Goal: Information Seeking & Learning: Learn about a topic

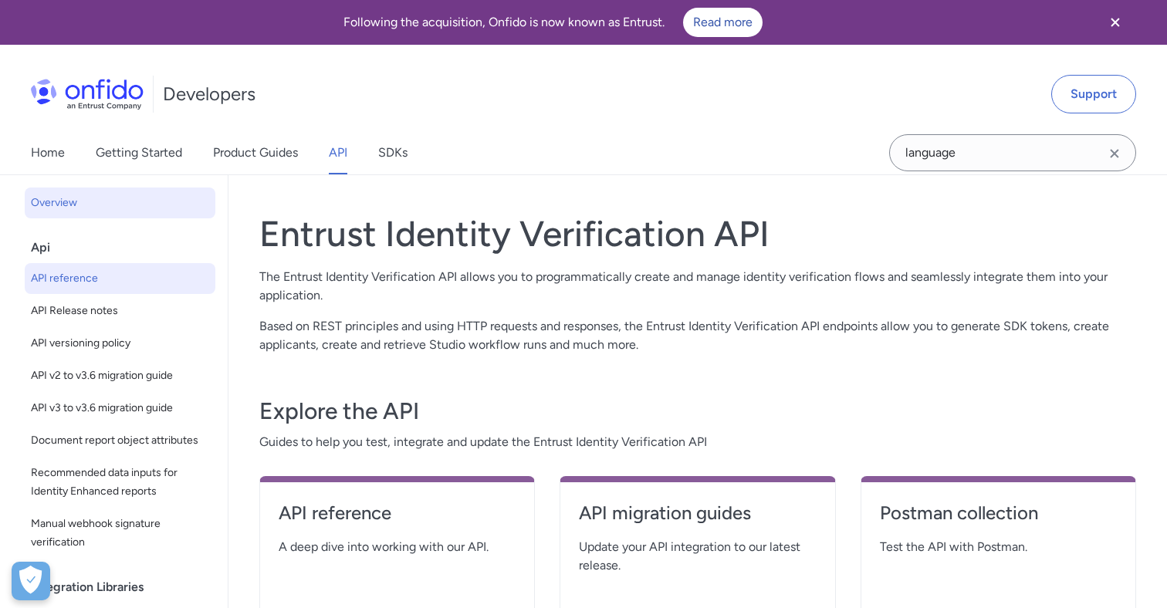
click at [83, 274] on span "API reference" at bounding box center [120, 278] width 178 height 19
select select "http"
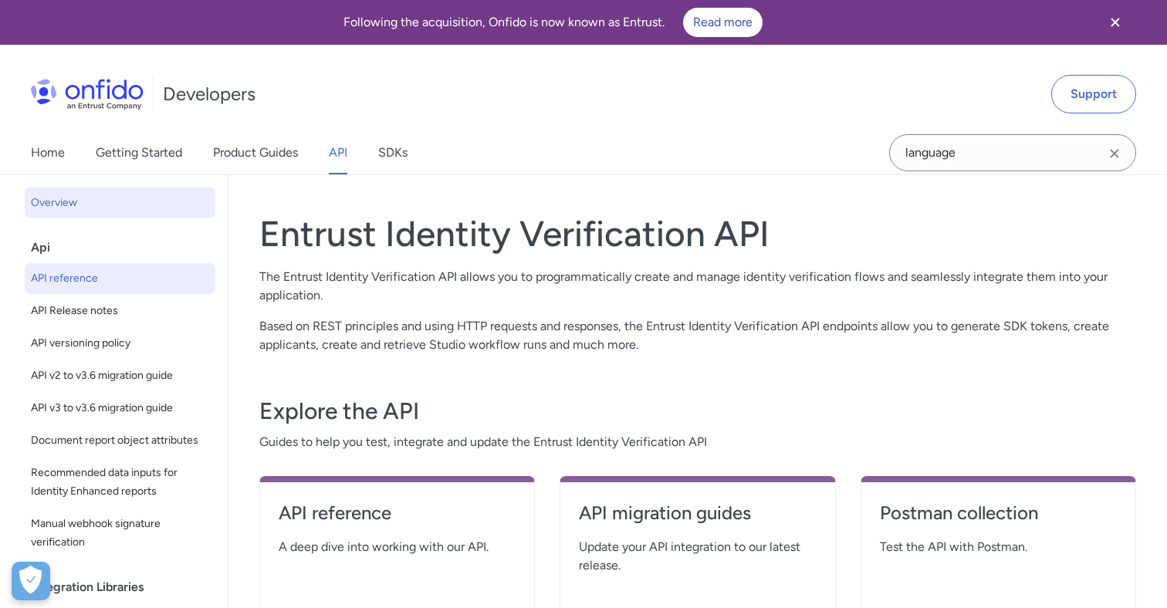
select select "http"
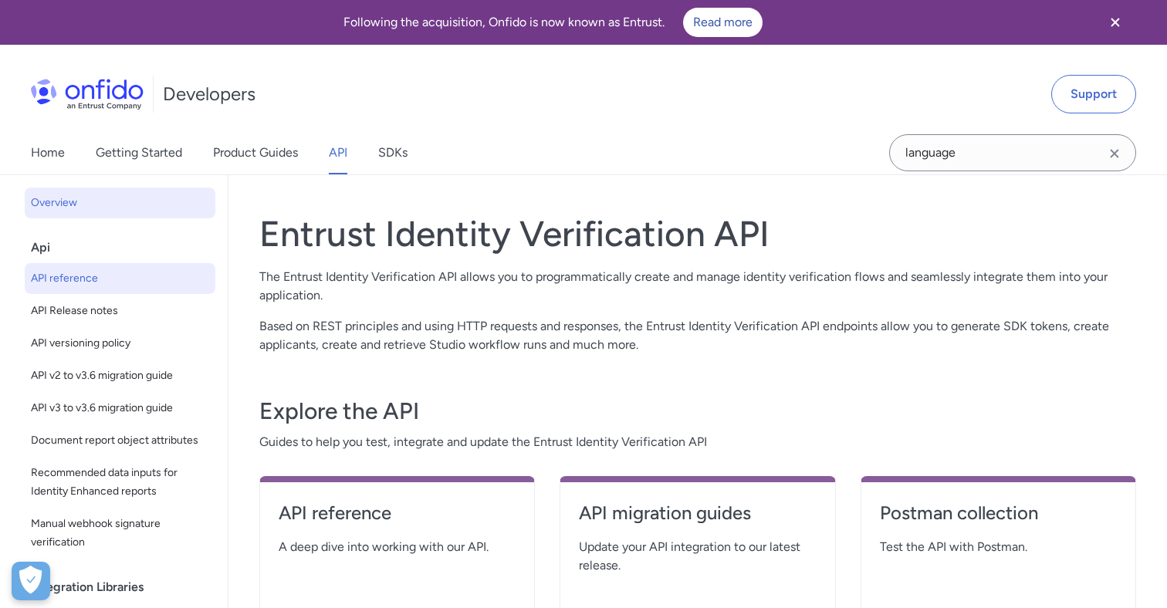
select select "http"
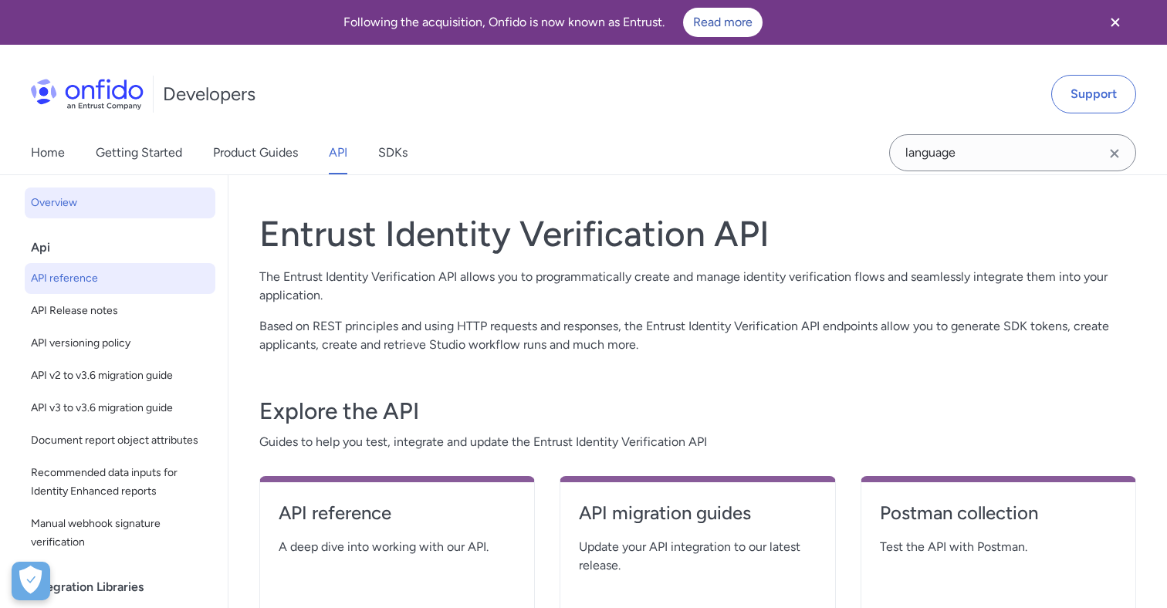
select select "http"
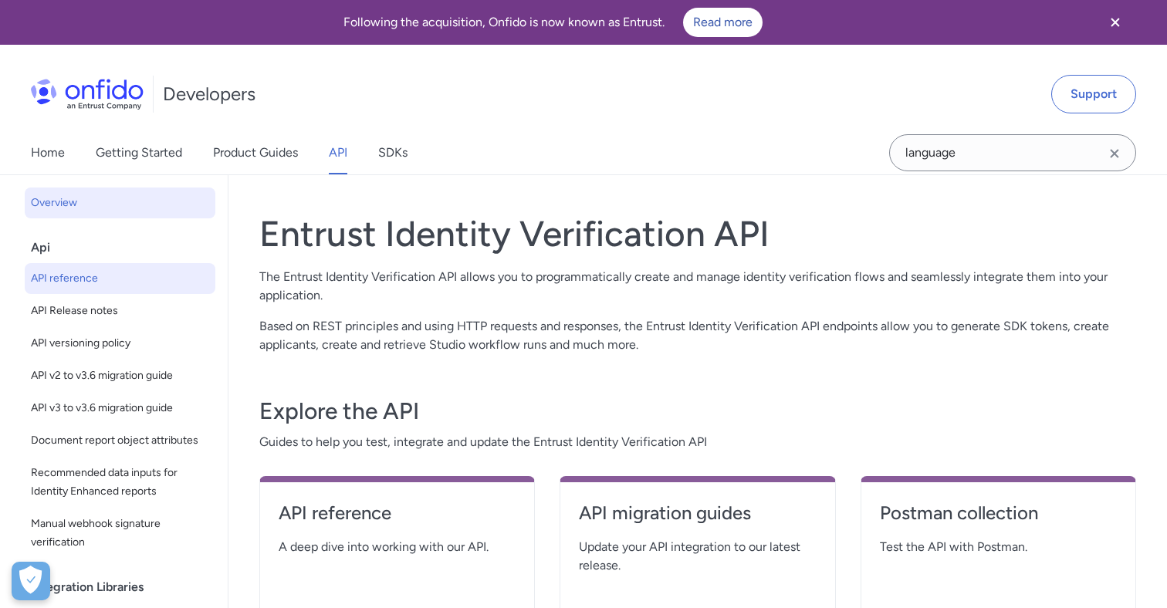
select select "http"
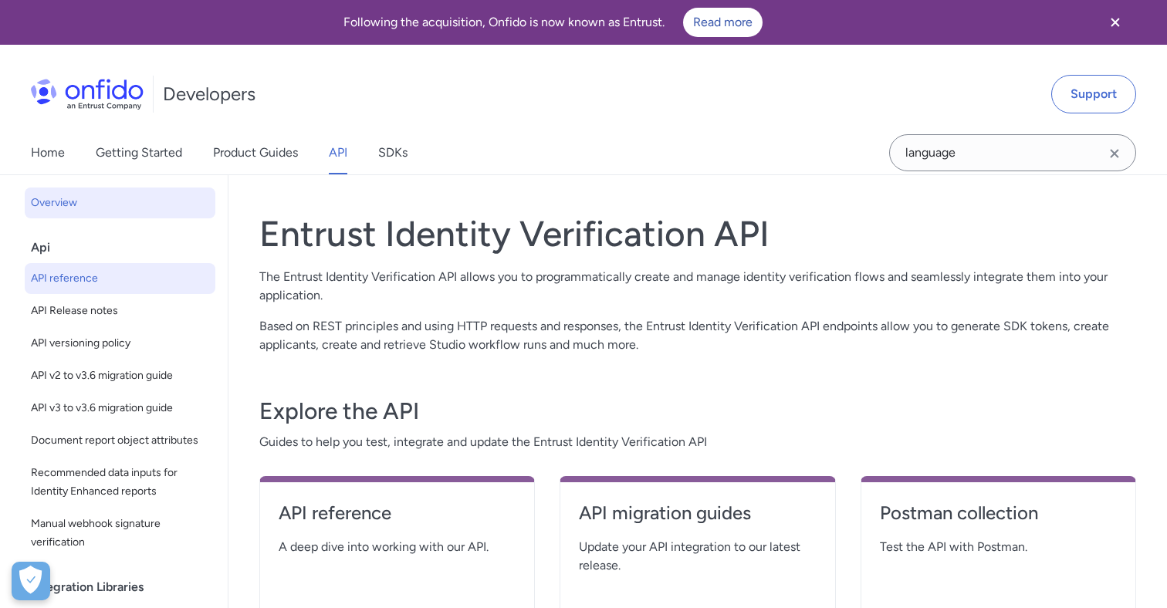
select select "http"
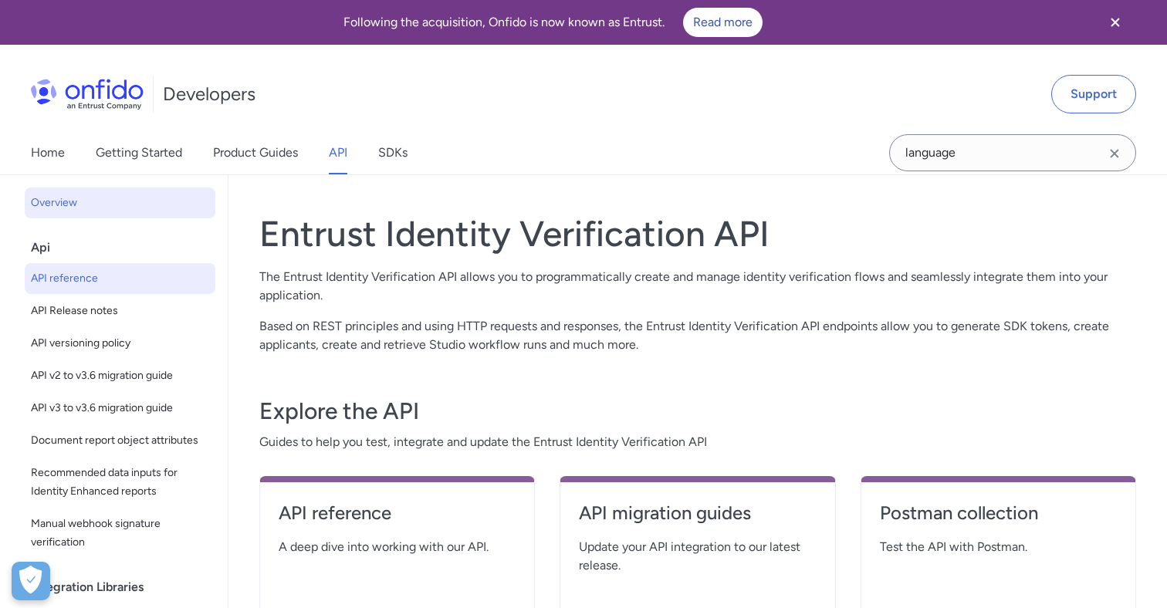
select select "http"
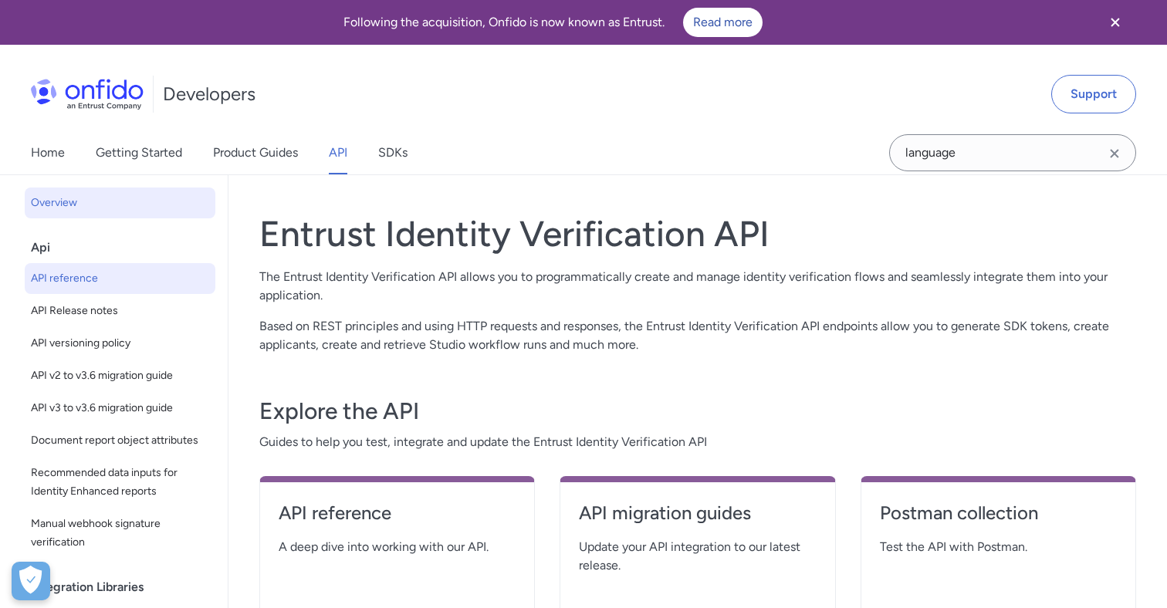
select select "http"
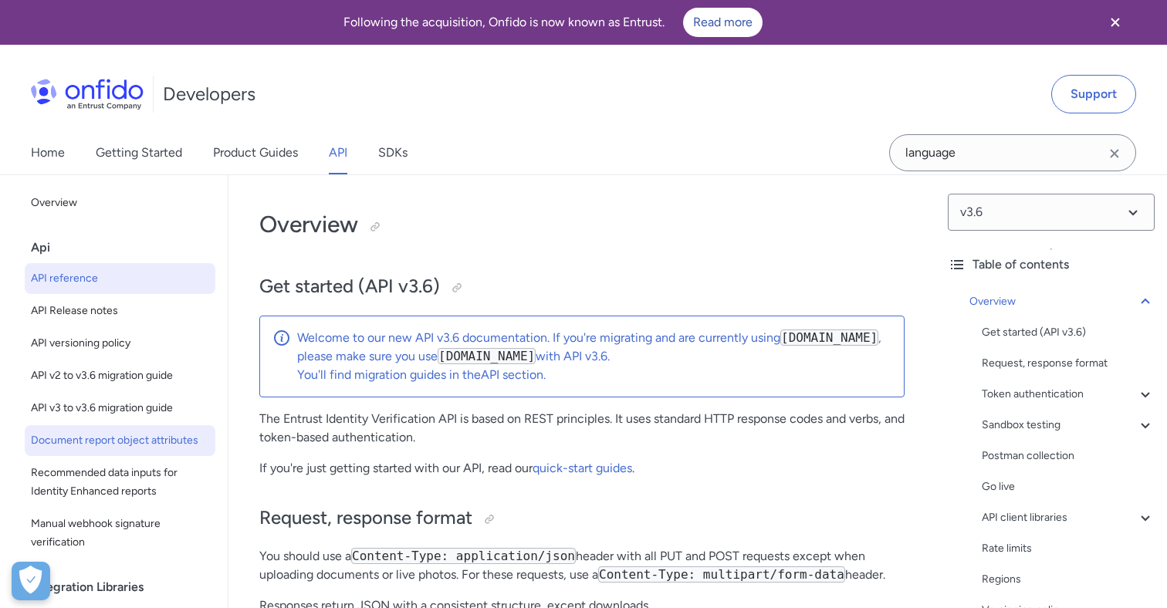
click at [116, 439] on span "Document report object attributes" at bounding box center [120, 441] width 178 height 19
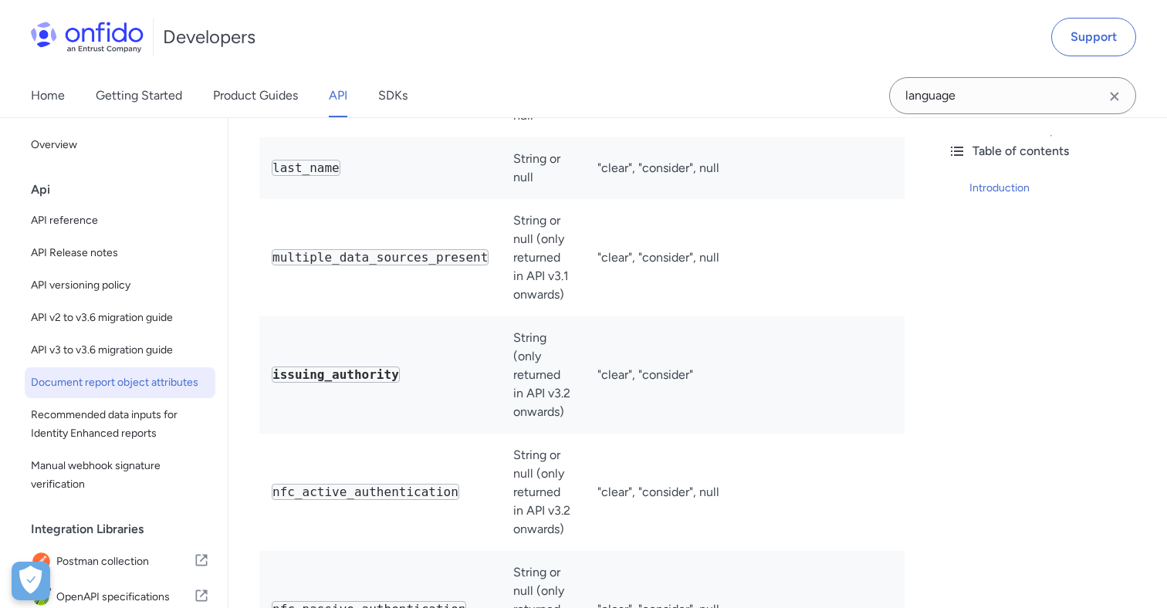
scroll to position [6781, 0]
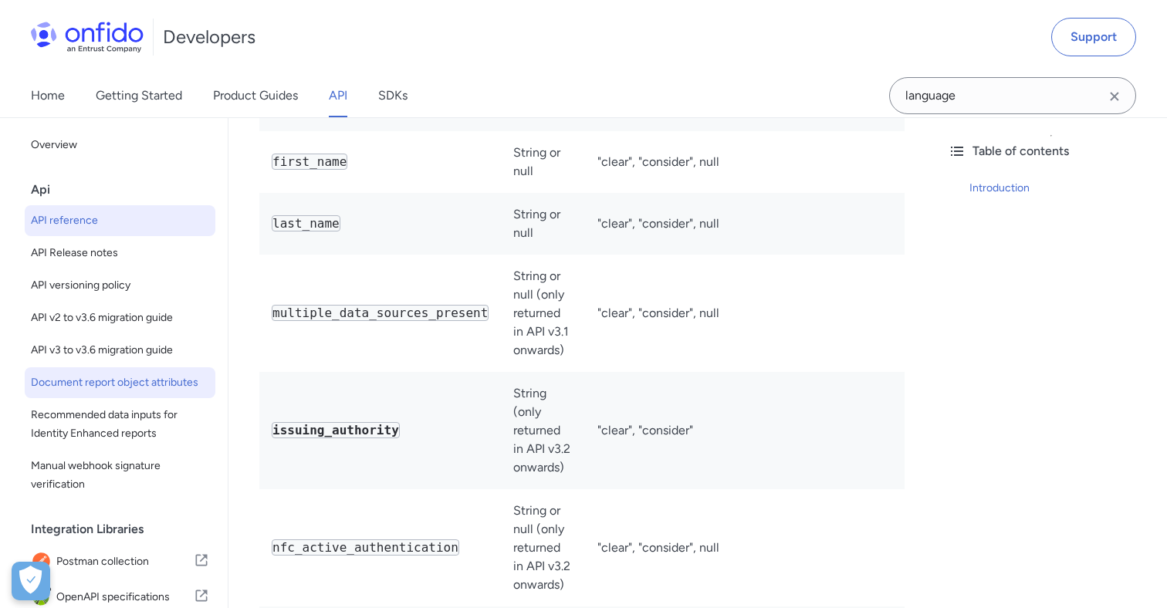
click at [79, 216] on span "API reference" at bounding box center [120, 221] width 178 height 19
select select "http"
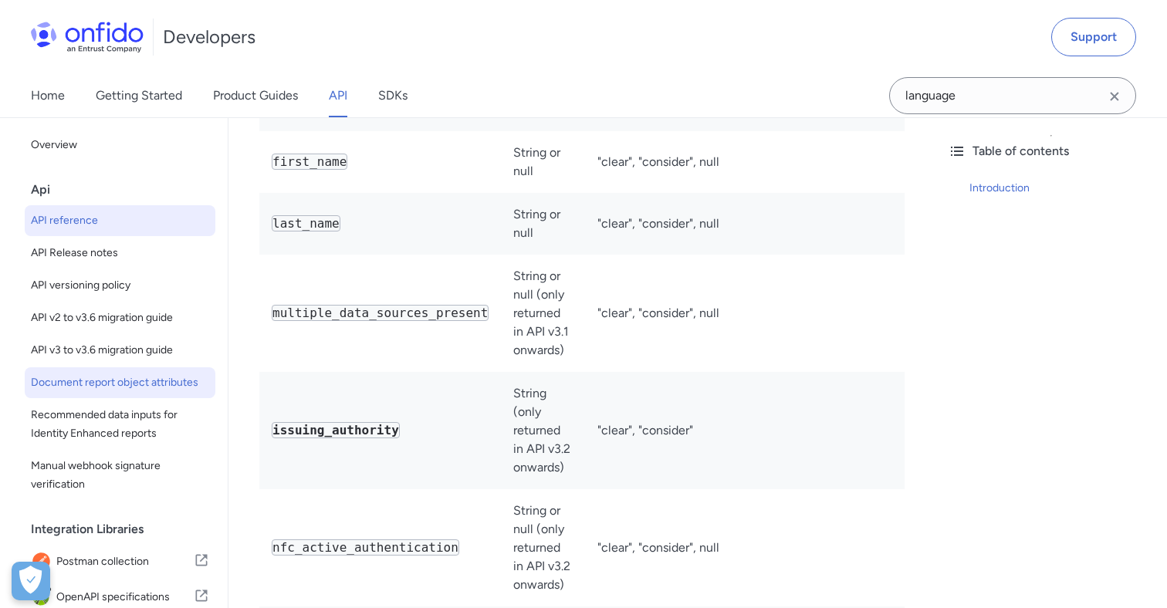
select select "http"
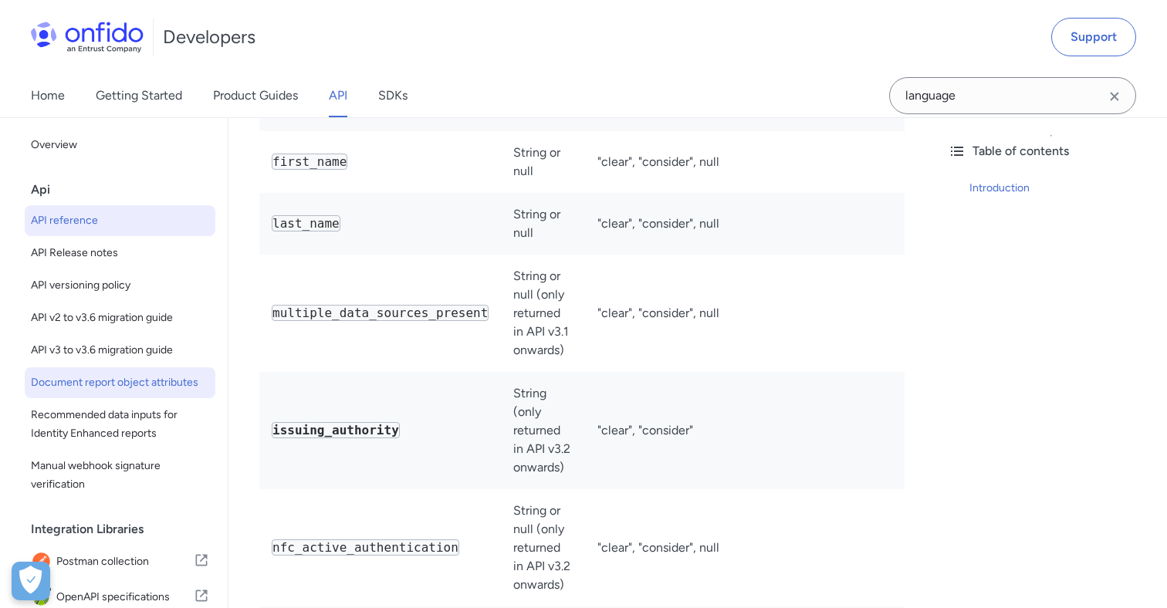
select select "http"
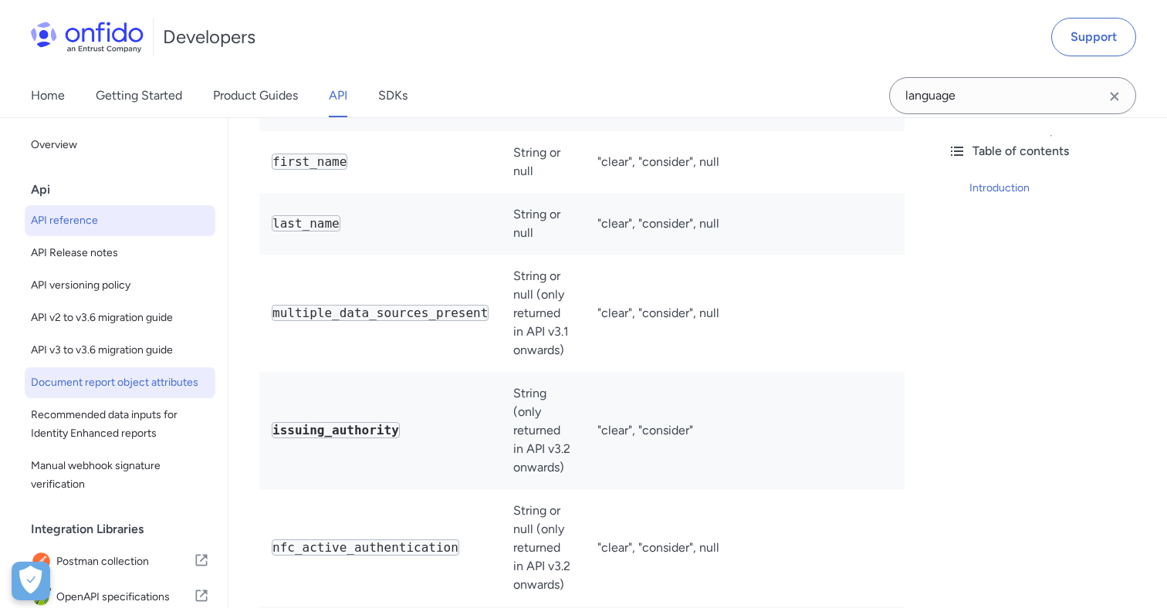
select select "http"
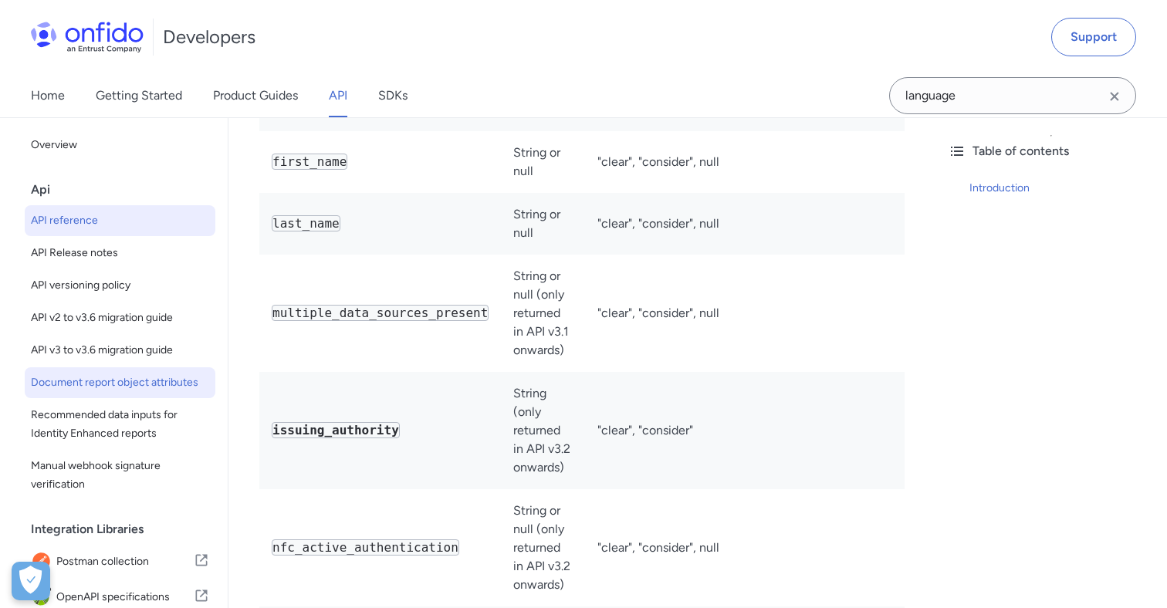
select select "http"
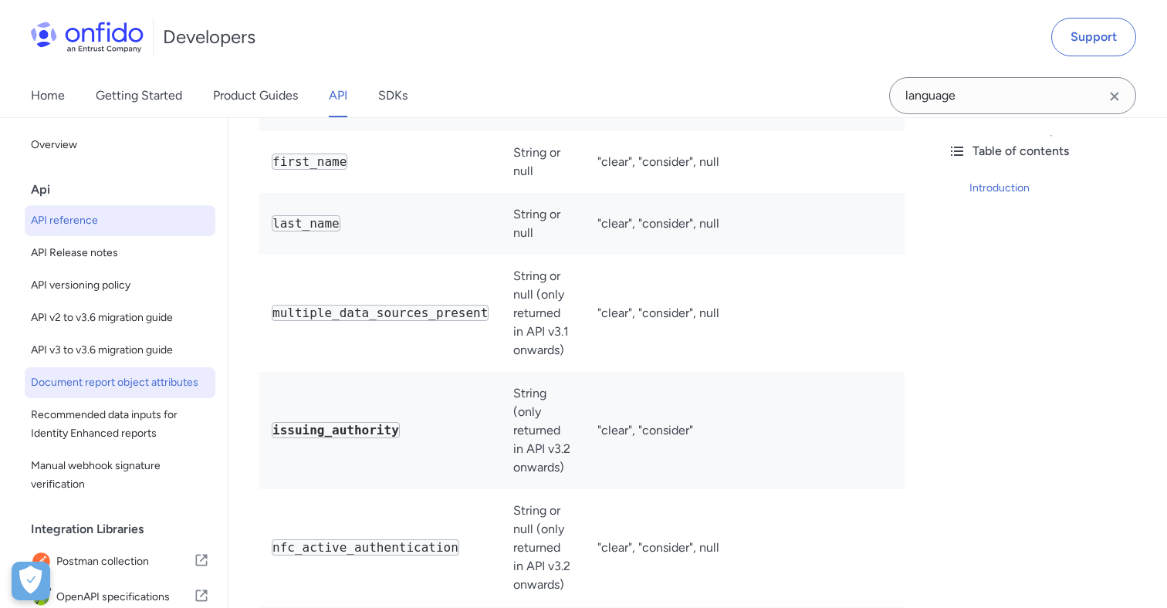
select select "http"
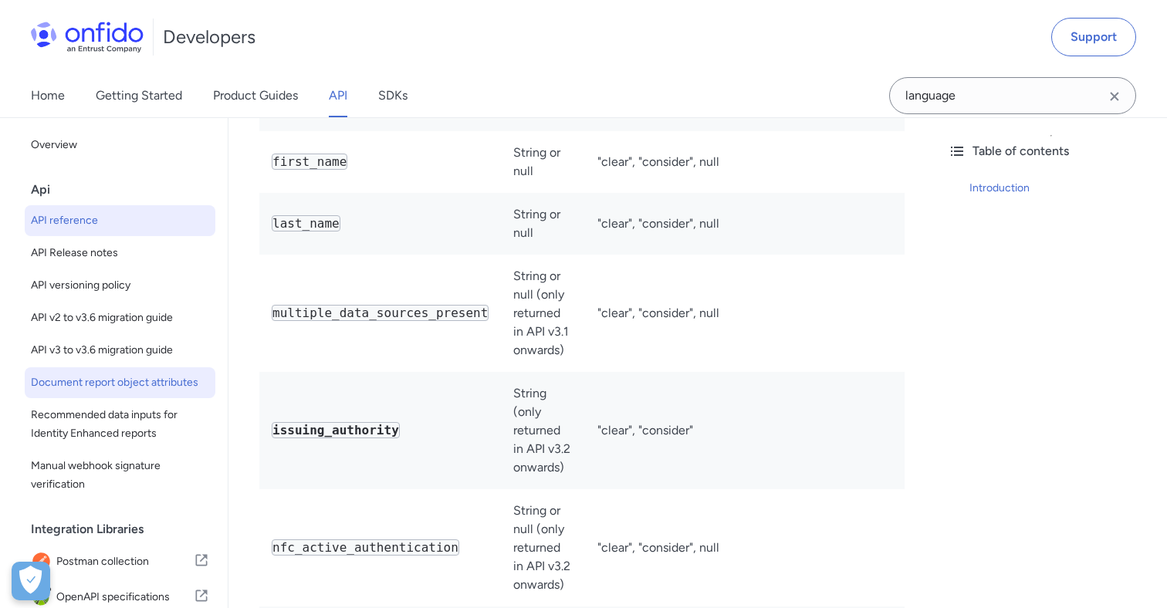
select select "http"
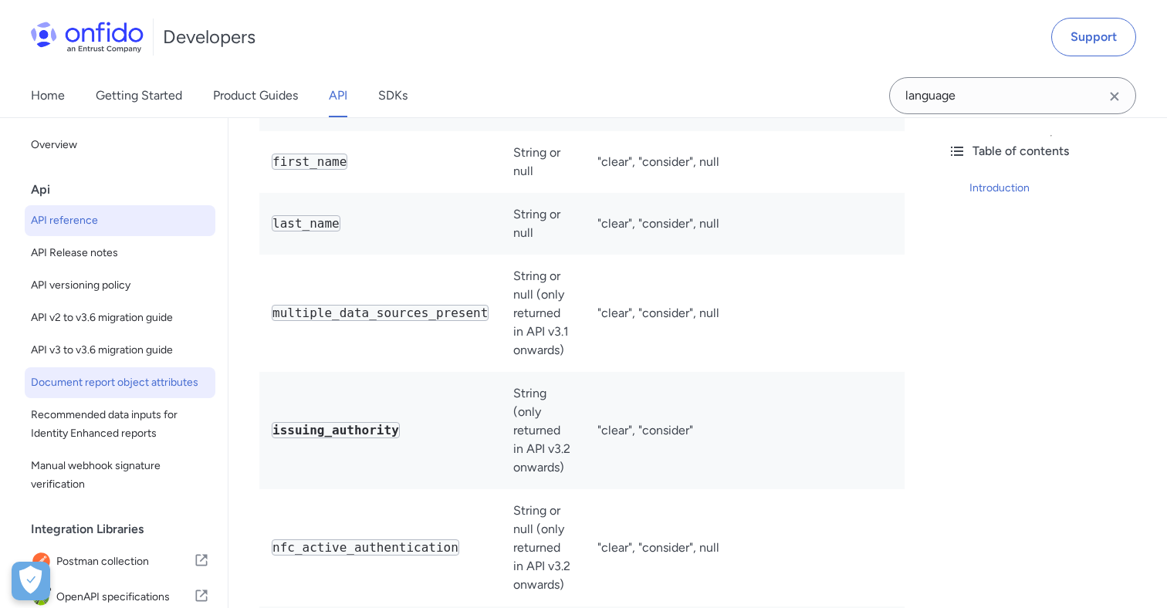
select select "http"
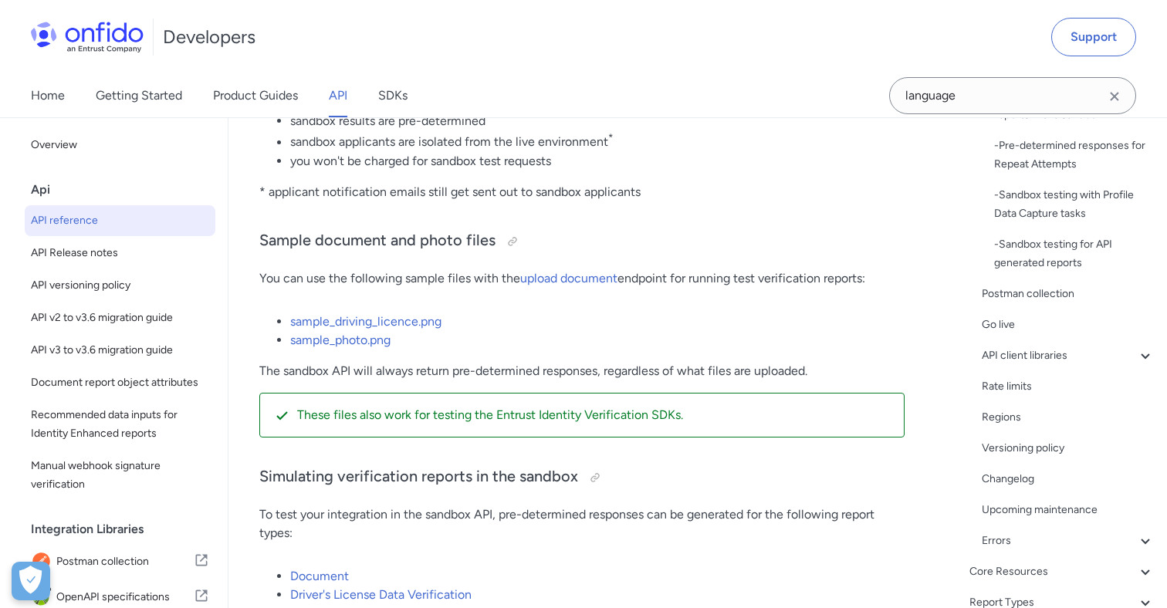
scroll to position [621, 0]
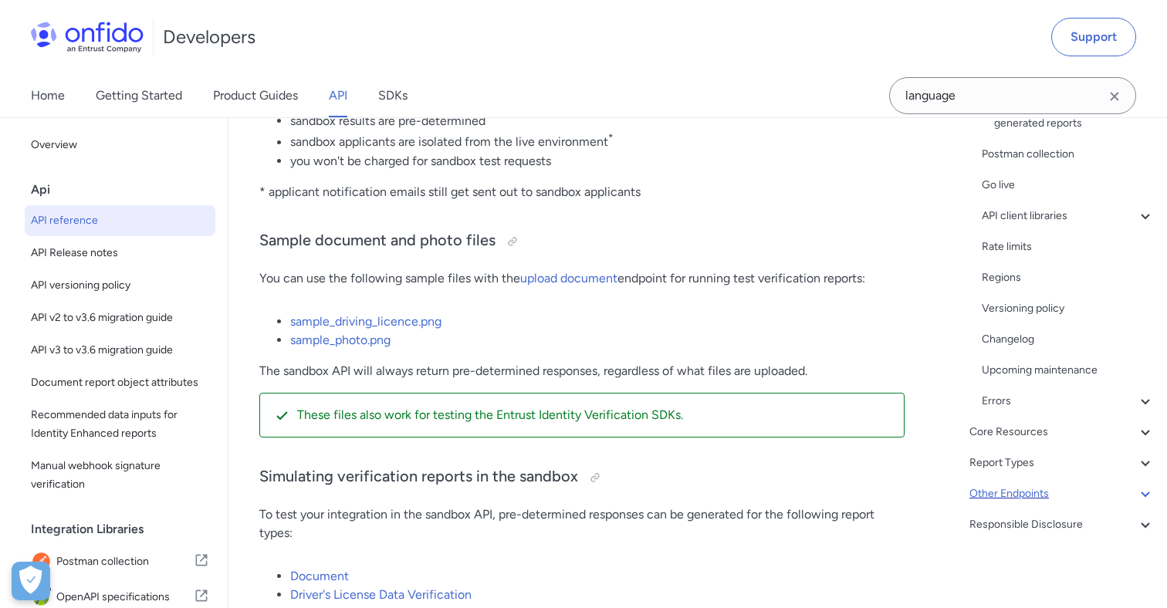
click at [1011, 494] on div "Other Endpoints" at bounding box center [1062, 494] width 185 height 19
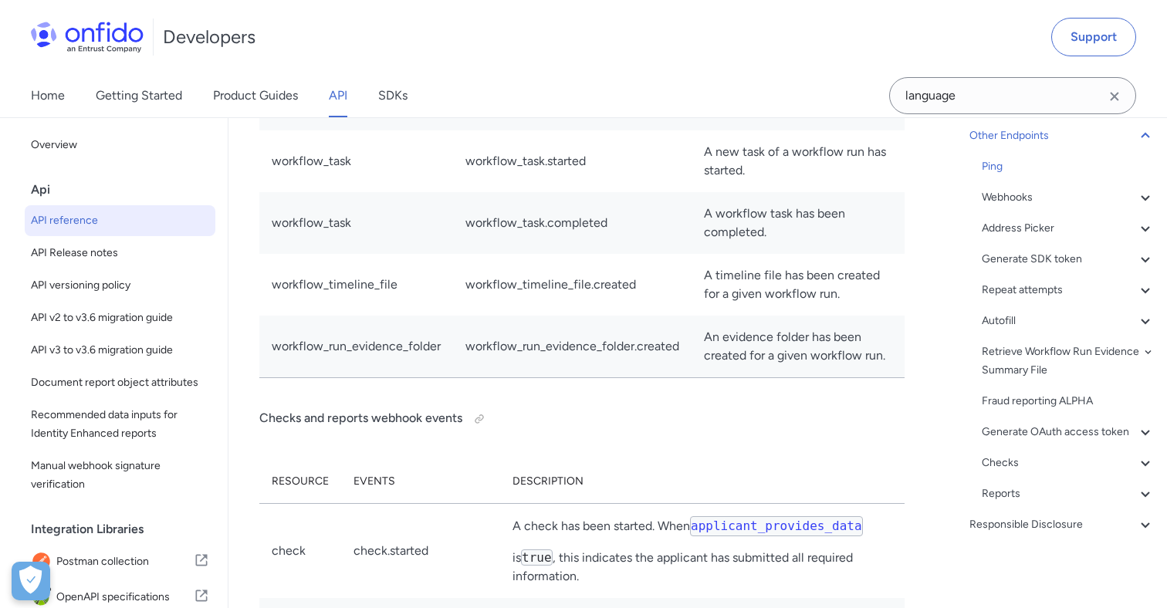
click at [1111, 99] on icon "Clear search field button" at bounding box center [1114, 96] width 8 height 8
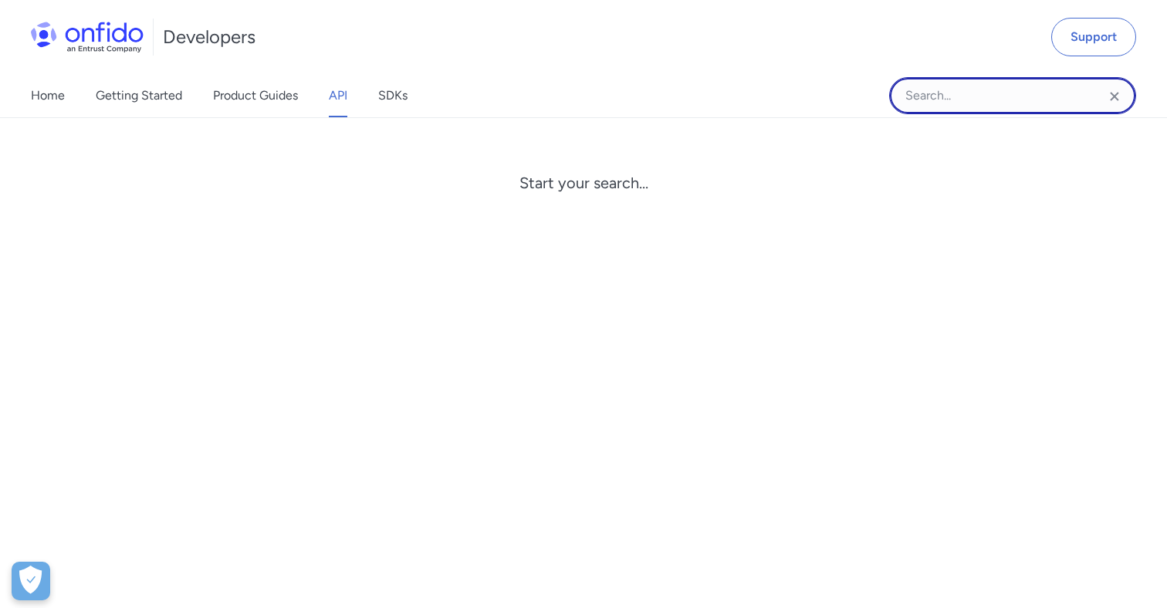
click at [1061, 103] on input "Onfido search input field" at bounding box center [1012, 95] width 247 height 37
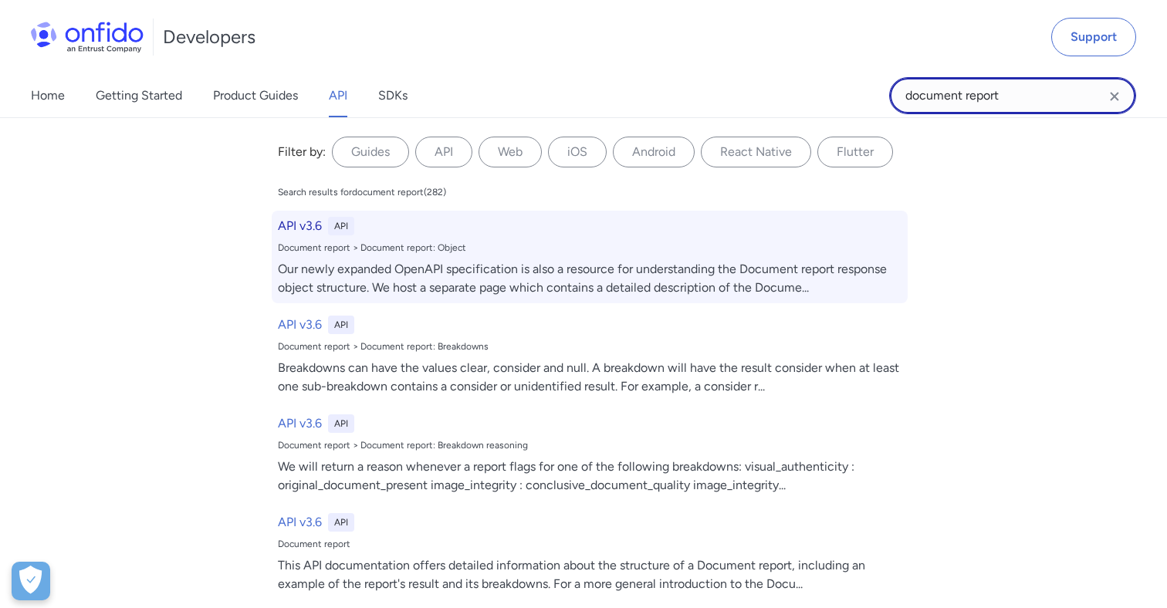
type input "document report"
click at [298, 217] on h6 "API v3.6" at bounding box center [300, 226] width 44 height 19
click at [293, 227] on h6 "API v3.6" at bounding box center [300, 226] width 44 height 19
